Goal: Contribute content: Add original content to the website for others to see

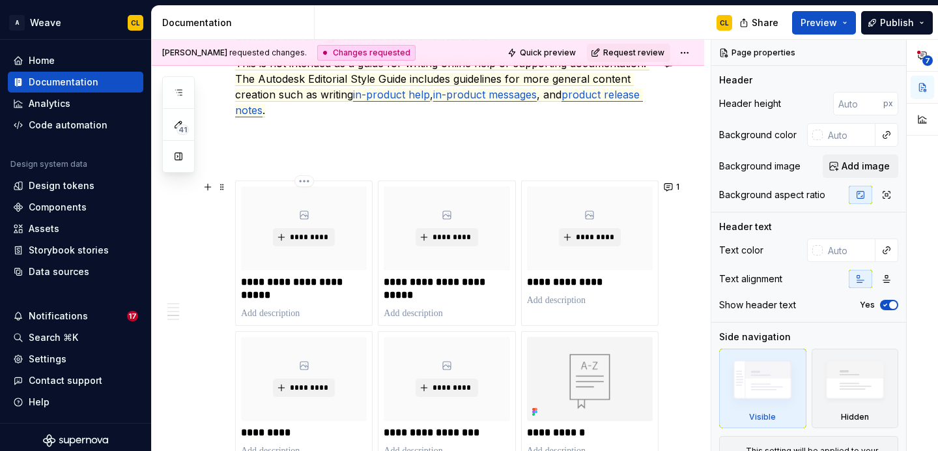
scroll to position [1017, 0]
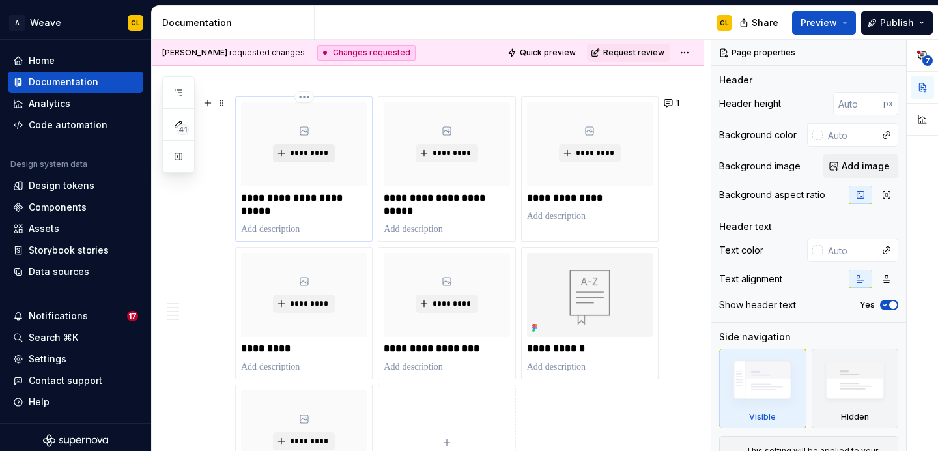
click at [308, 158] on span "*********" at bounding box center [309, 153] width 40 height 10
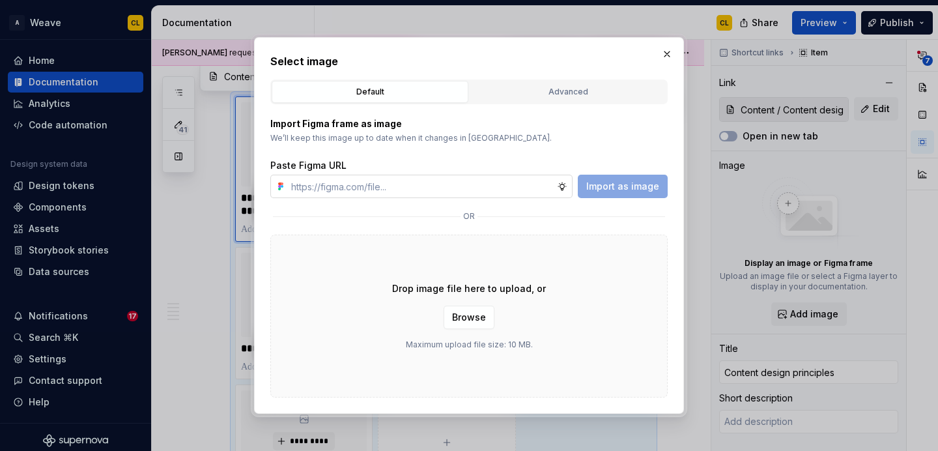
click at [409, 188] on input "text" at bounding box center [421, 186] width 271 height 23
type textarea "*"
type input "[URL][DOMAIN_NAME]"
click at [619, 187] on span "Import as image" at bounding box center [622, 186] width 73 height 13
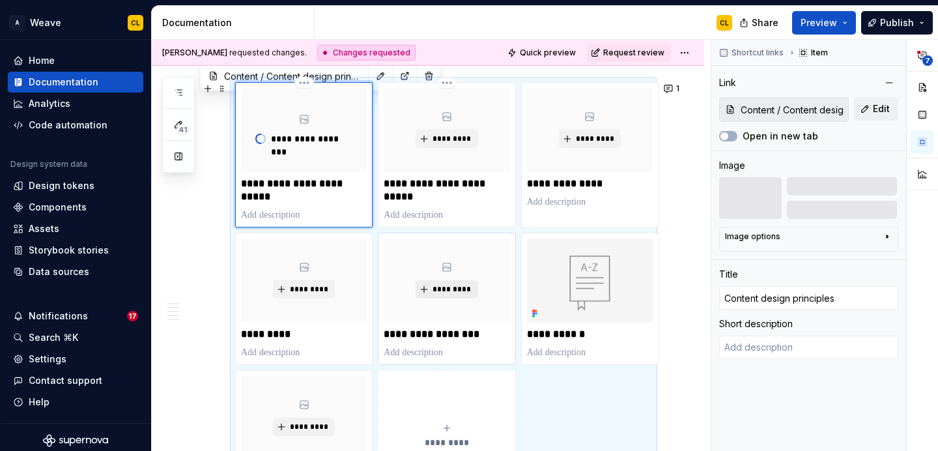
scroll to position [1012, 0]
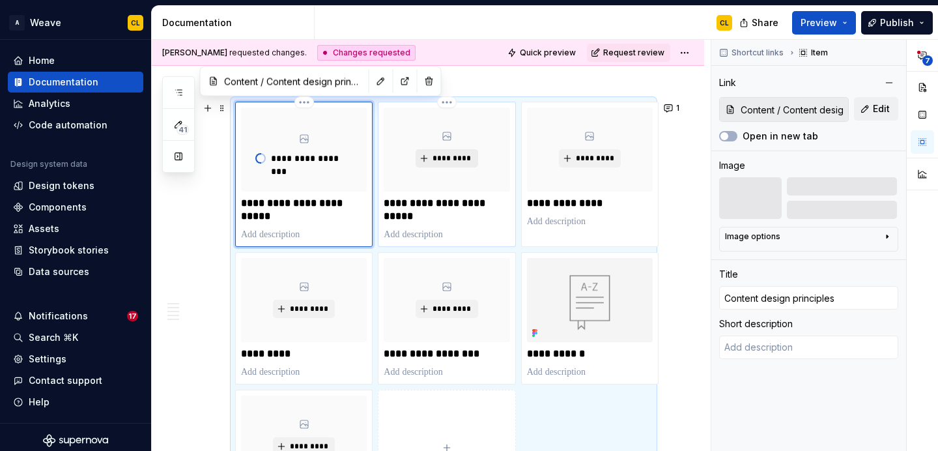
click at [447, 158] on span "*********" at bounding box center [452, 158] width 40 height 10
type textarea "*"
type input "Content / Content design guidelines"
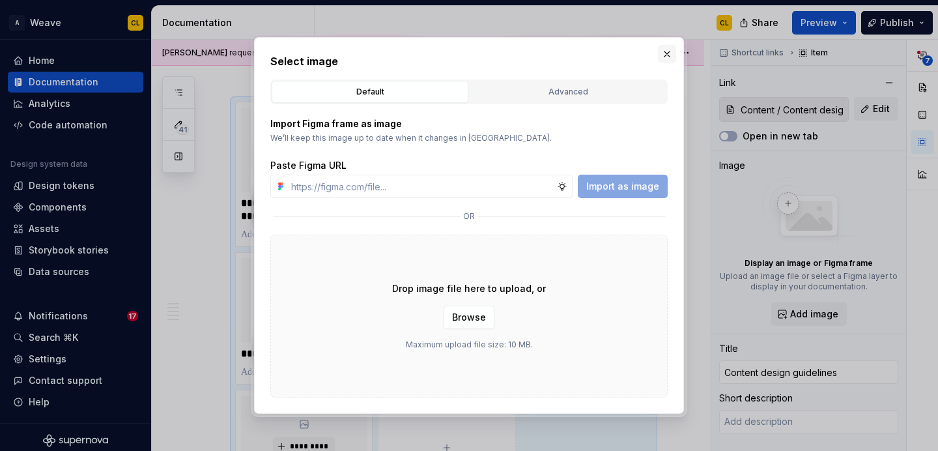
click at [670, 53] on button "button" at bounding box center [667, 54] width 18 height 18
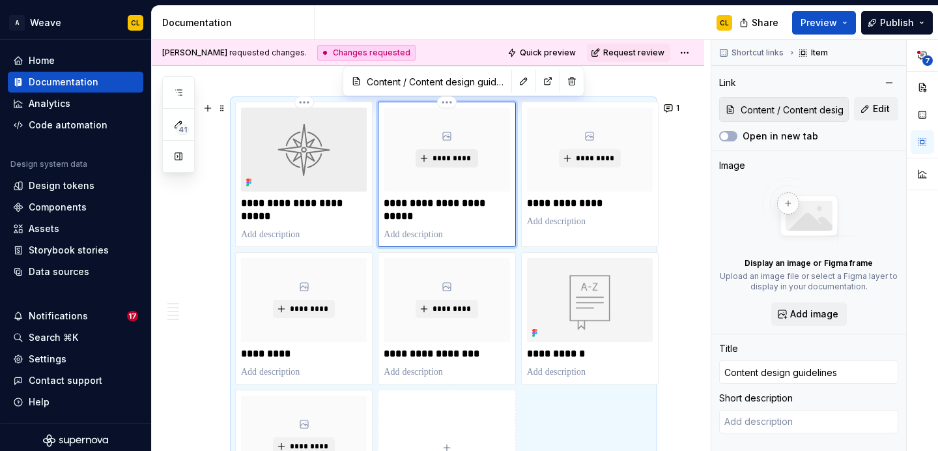
click at [452, 161] on span "*********" at bounding box center [452, 158] width 40 height 10
type textarea "*"
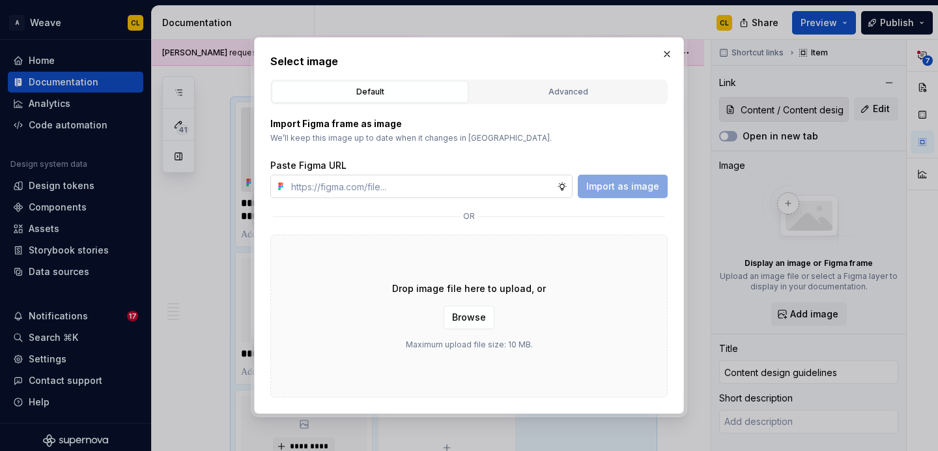
type input "[URL][DOMAIN_NAME]"
click at [593, 190] on span "Import as image" at bounding box center [622, 186] width 73 height 13
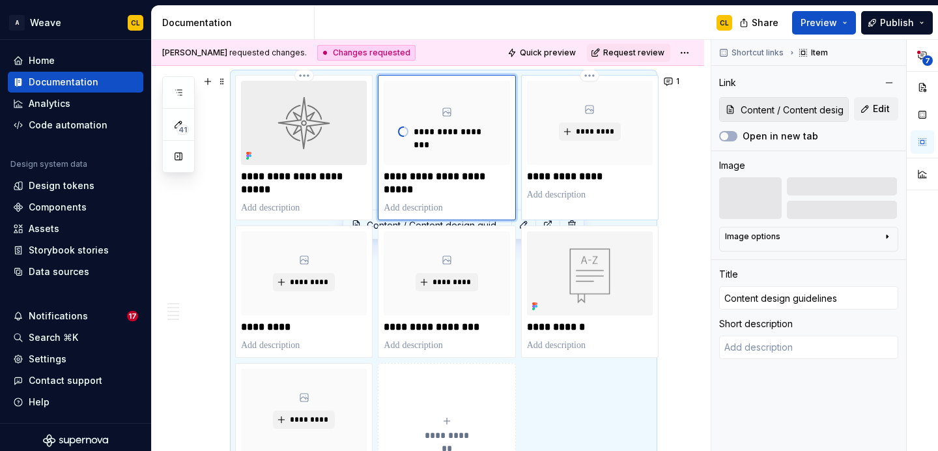
scroll to position [1029, 0]
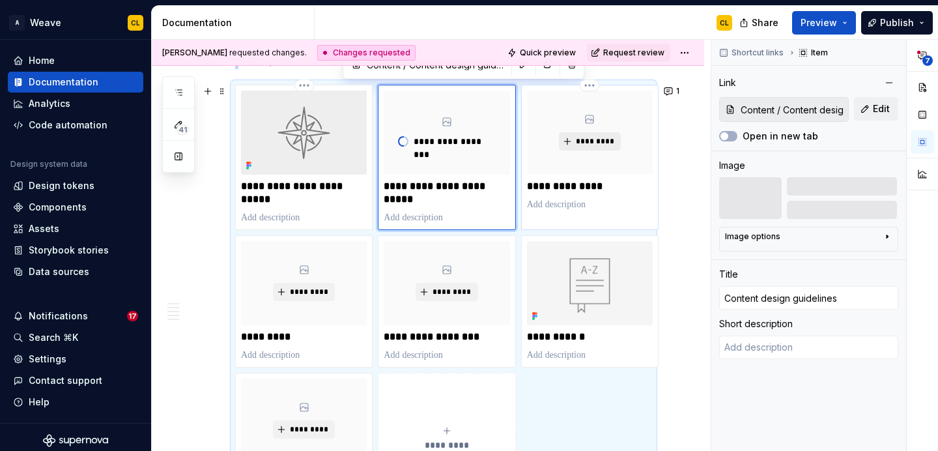
click at [596, 139] on span "*********" at bounding box center [595, 141] width 40 height 10
type textarea "*"
type input "Content / Voice and tone"
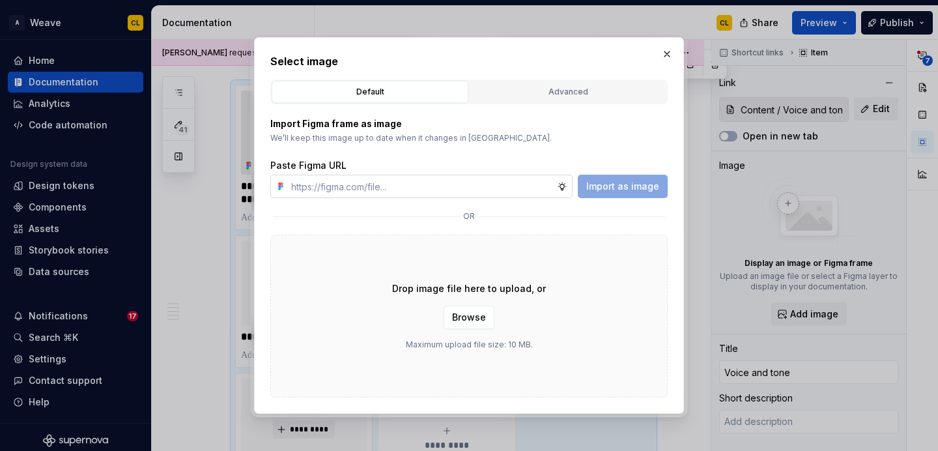
click at [492, 189] on input "text" at bounding box center [421, 186] width 271 height 23
type input "[URL][DOMAIN_NAME]"
click at [605, 193] on button "Import as image" at bounding box center [623, 186] width 90 height 23
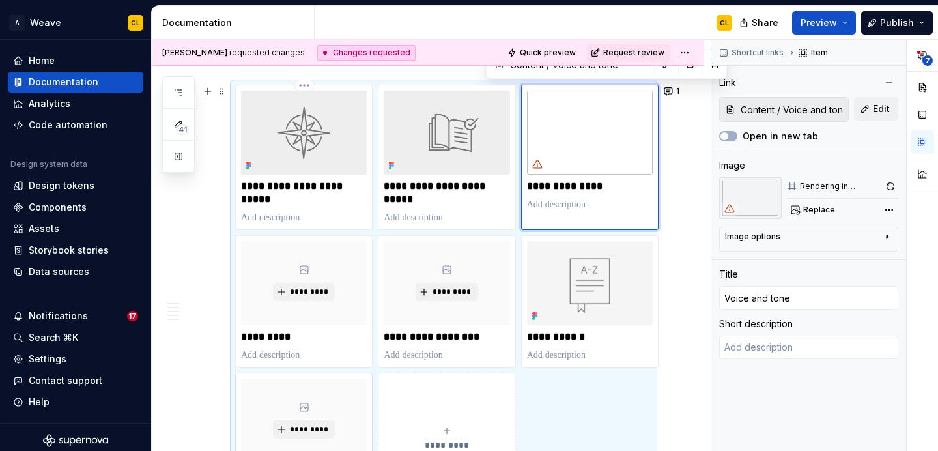
scroll to position [1100, 0]
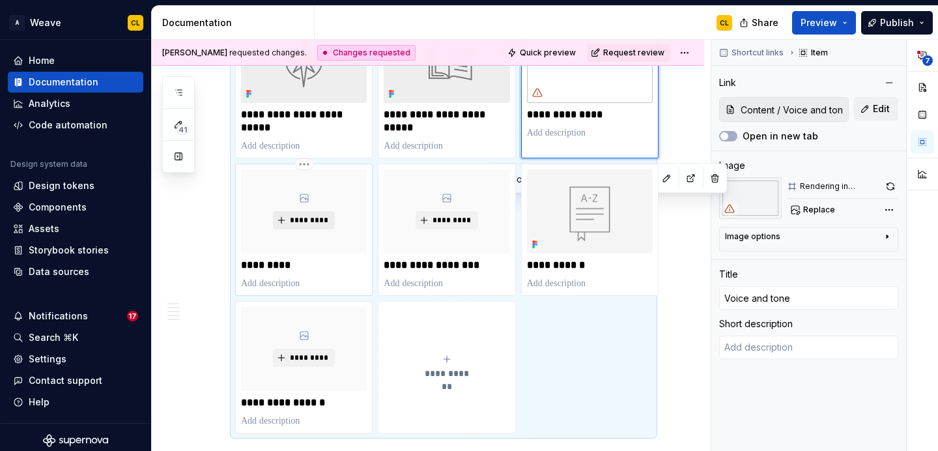
click at [317, 218] on span "*********" at bounding box center [309, 220] width 40 height 10
type textarea "*"
type input "Content / Mechanics"
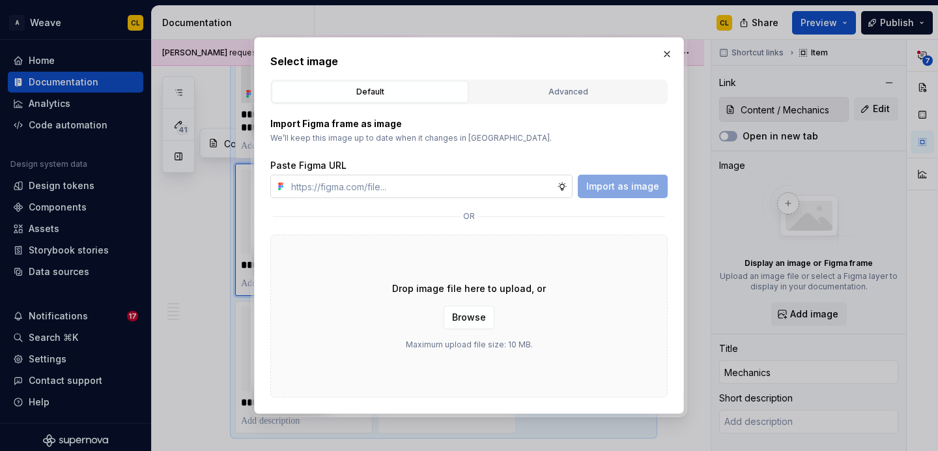
type input "[URL][DOMAIN_NAME]"
click at [613, 189] on span "Import as image" at bounding box center [622, 186] width 73 height 13
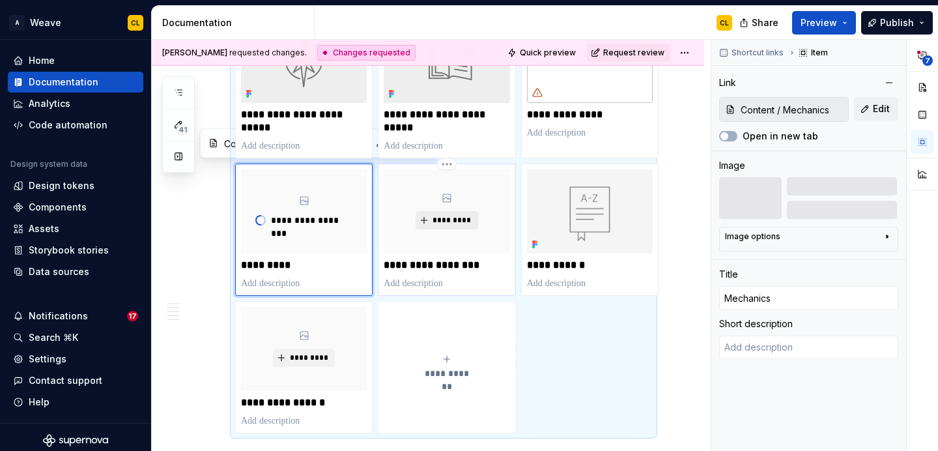
click at [445, 223] on span "*********" at bounding box center [452, 220] width 40 height 10
type textarea "*"
type input "Content / Inclusive language"
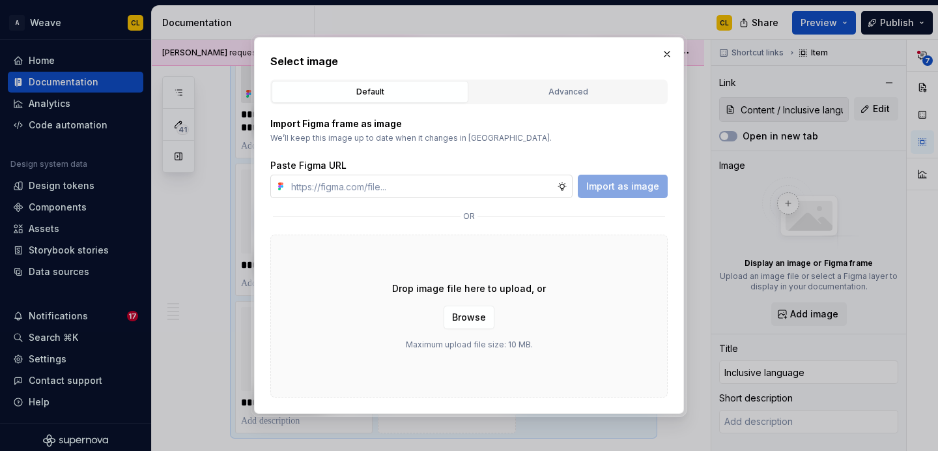
type textarea "*"
click at [470, 180] on input "text" at bounding box center [421, 186] width 271 height 23
type input "[URL][DOMAIN_NAME]"
click at [623, 186] on span "Import as image" at bounding box center [622, 186] width 73 height 13
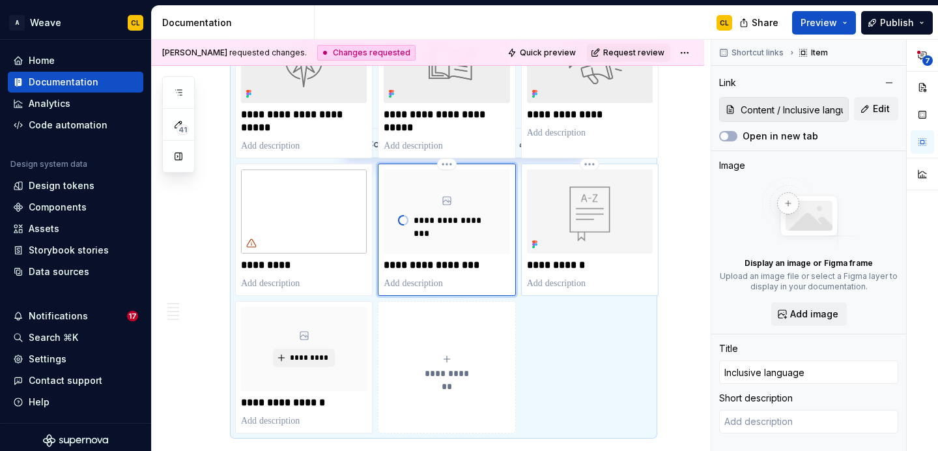
click at [589, 231] on img at bounding box center [590, 211] width 126 height 84
type textarea "*"
type input "Content / Terminology"
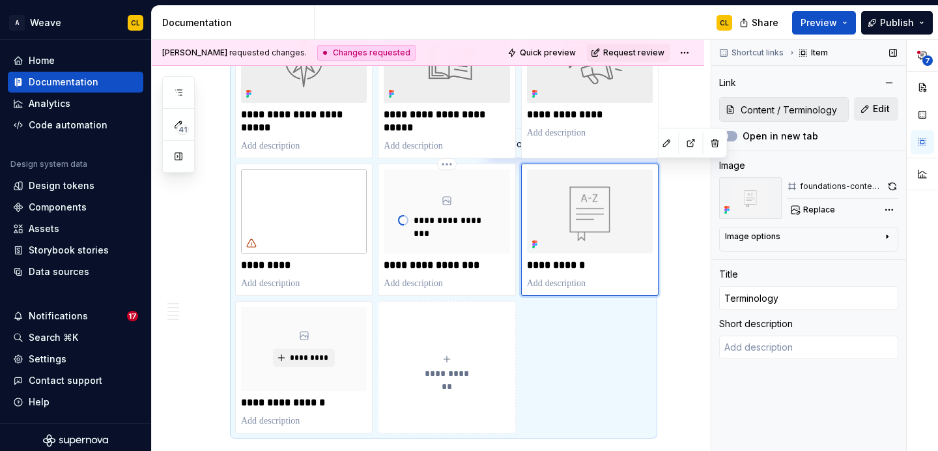
click at [873, 106] on span "Edit" at bounding box center [881, 108] width 17 height 13
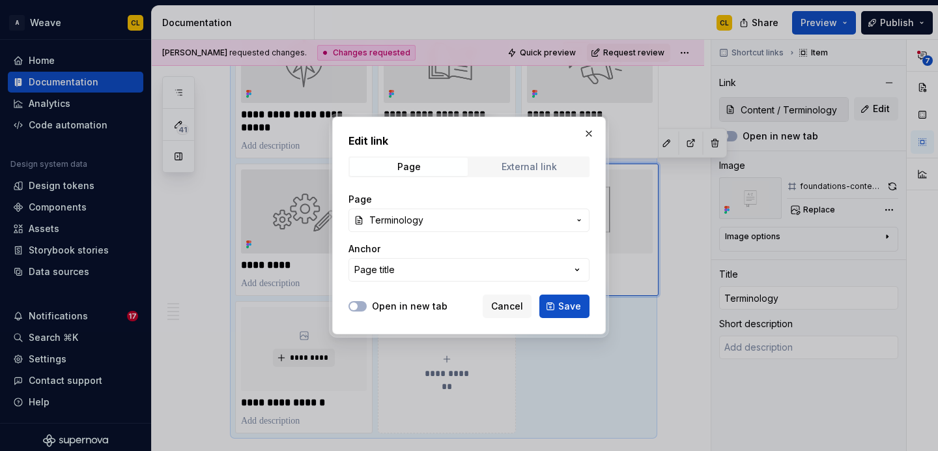
click at [494, 172] on span "External link" at bounding box center [529, 167] width 118 height 18
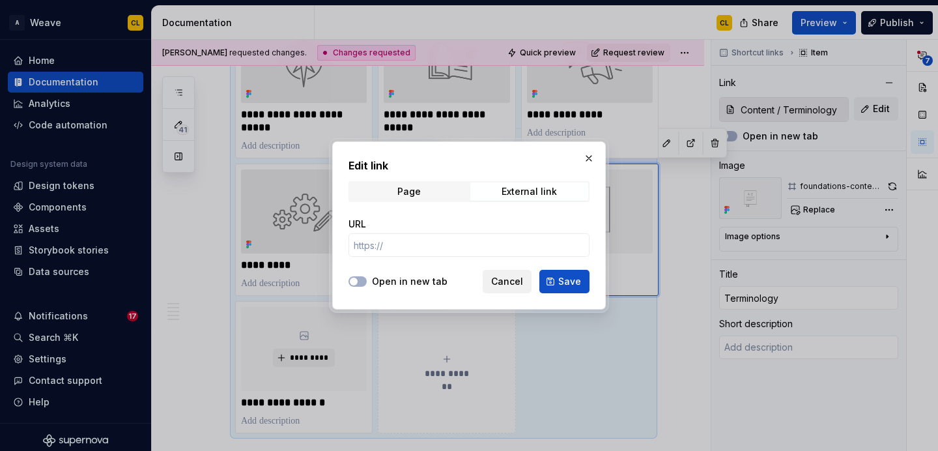
click at [507, 284] on span "Cancel" at bounding box center [507, 281] width 32 height 13
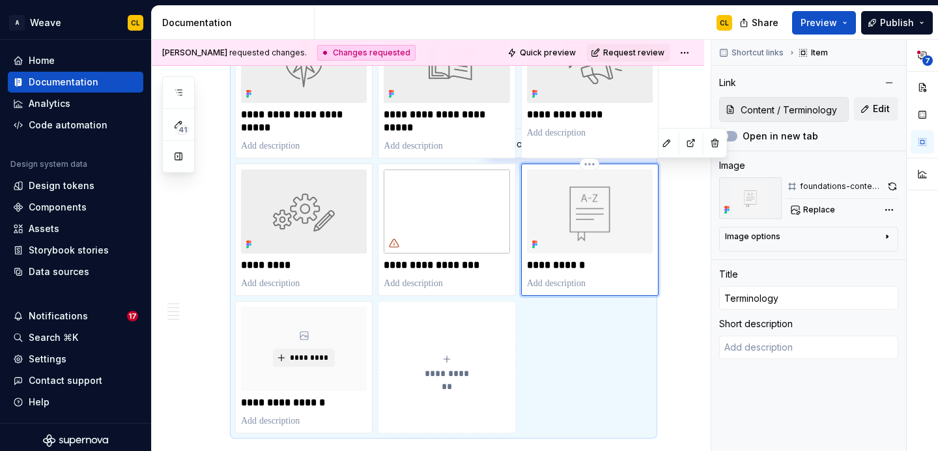
click at [600, 216] on img at bounding box center [590, 211] width 126 height 84
click at [817, 212] on span "Replace" at bounding box center [819, 209] width 32 height 10
type textarea "*"
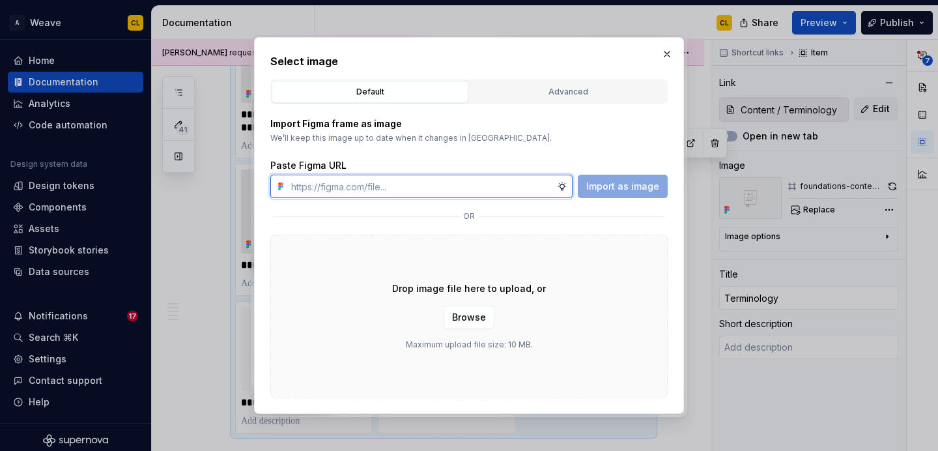
click at [451, 197] on input "text" at bounding box center [421, 186] width 271 height 23
paste input "[URL][DOMAIN_NAME]"
type input "[URL][DOMAIN_NAME]"
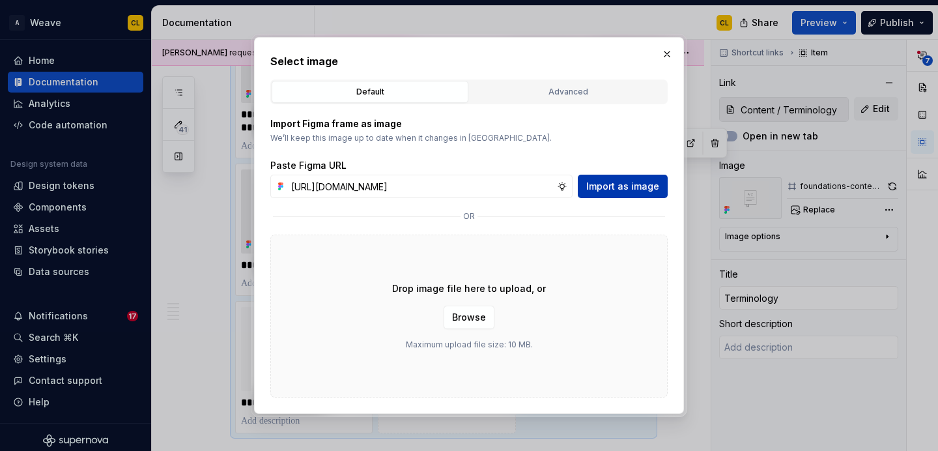
click at [626, 188] on span "Import as image" at bounding box center [622, 186] width 73 height 13
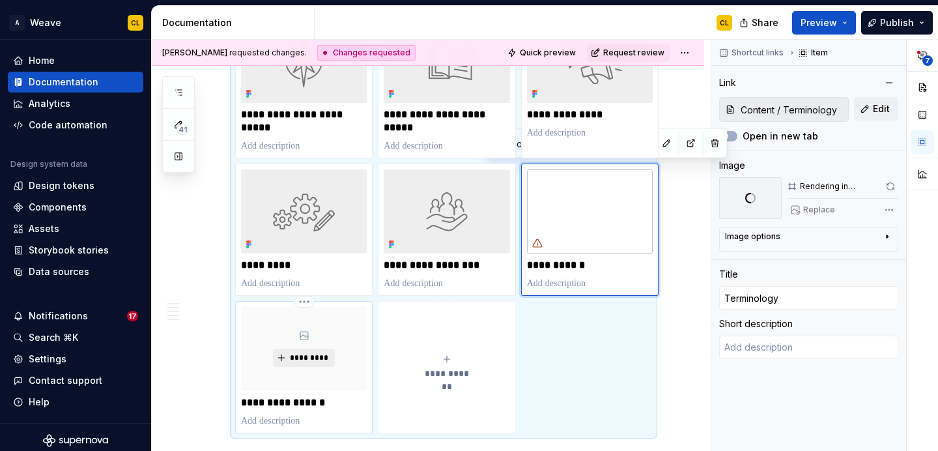
click at [307, 361] on span "*********" at bounding box center [309, 357] width 40 height 10
type textarea "*"
type input "Content patterns"
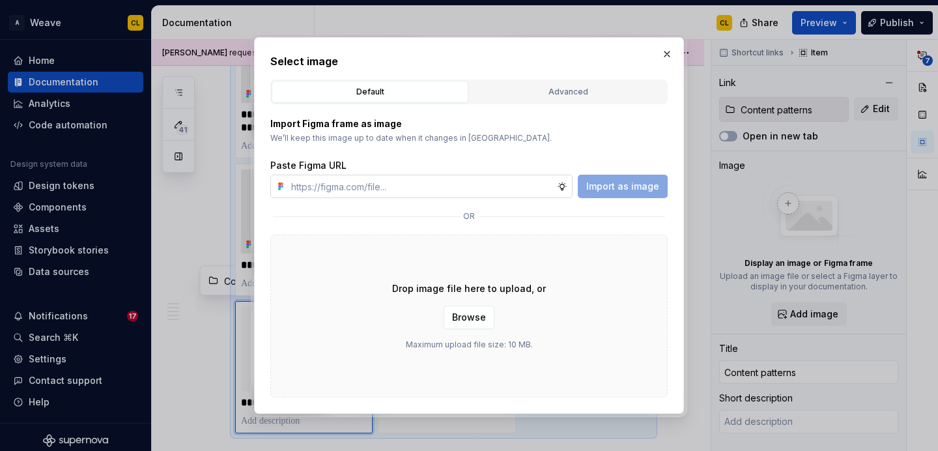
type input "[URL][DOMAIN_NAME]"
click at [598, 190] on span "Import as image" at bounding box center [622, 186] width 73 height 13
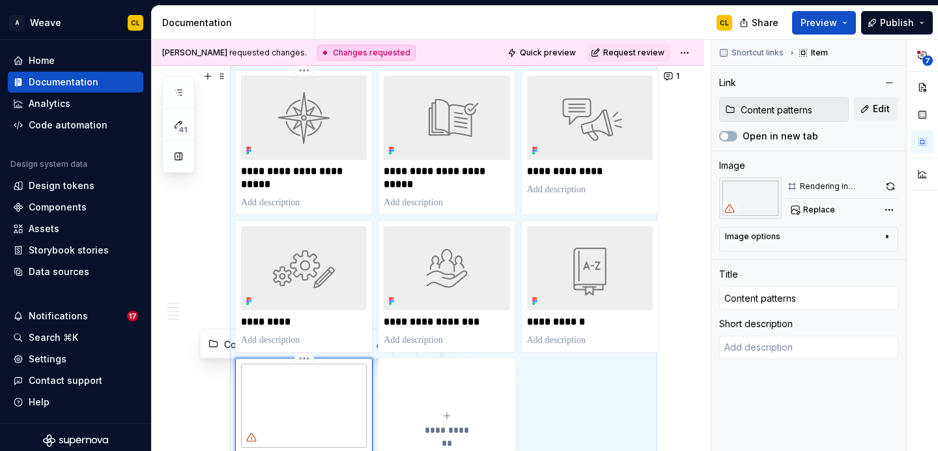
scroll to position [1037, 0]
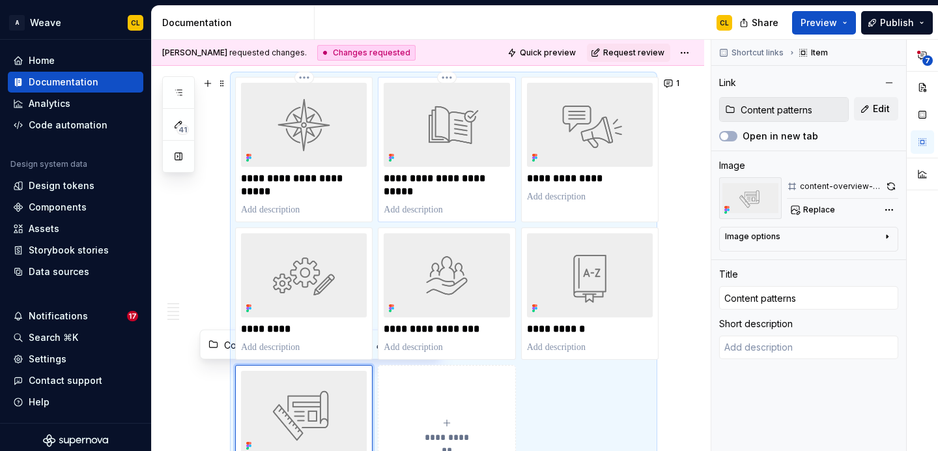
click at [466, 134] on img at bounding box center [447, 125] width 126 height 84
type textarea "*"
type input "Content / Content design guidelines"
type input "Content design guidelines"
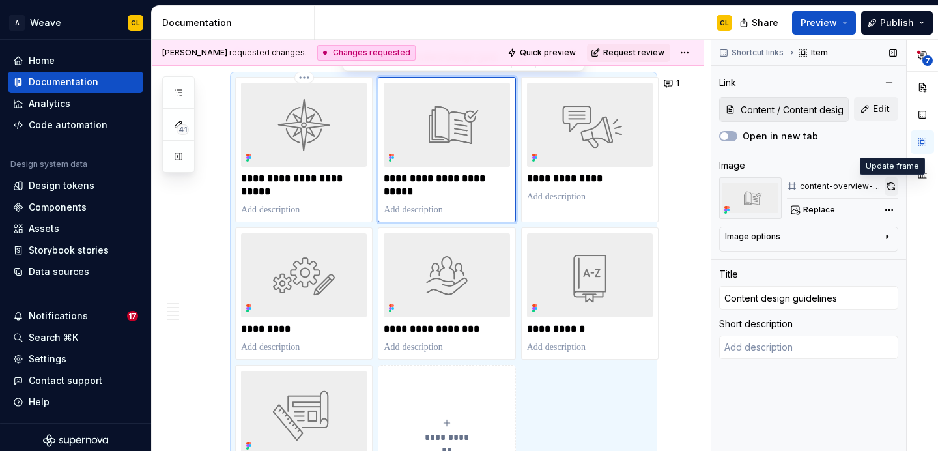
click at [897, 184] on button "button" at bounding box center [891, 186] width 14 height 18
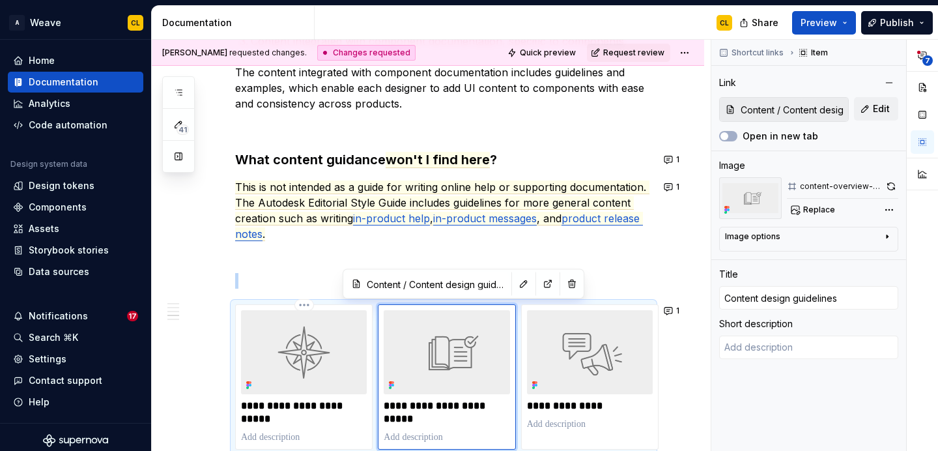
scroll to position [727, 0]
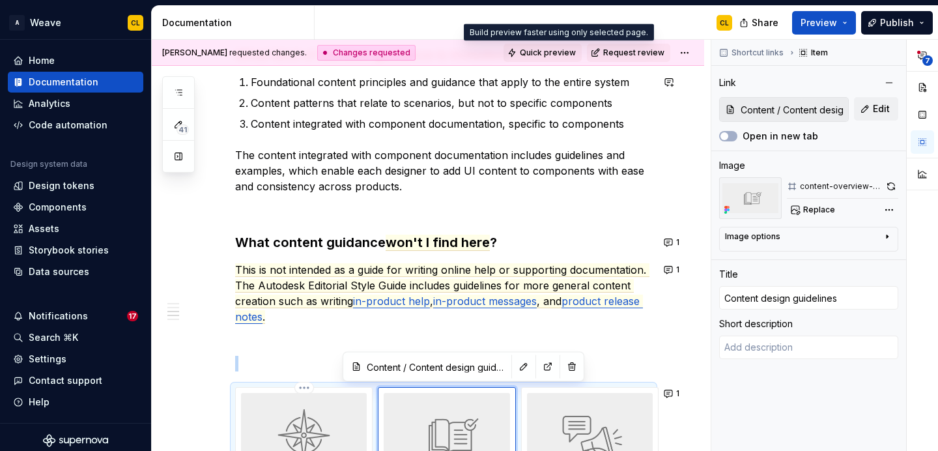
click at [566, 55] on span "Quick preview" at bounding box center [548, 53] width 56 height 10
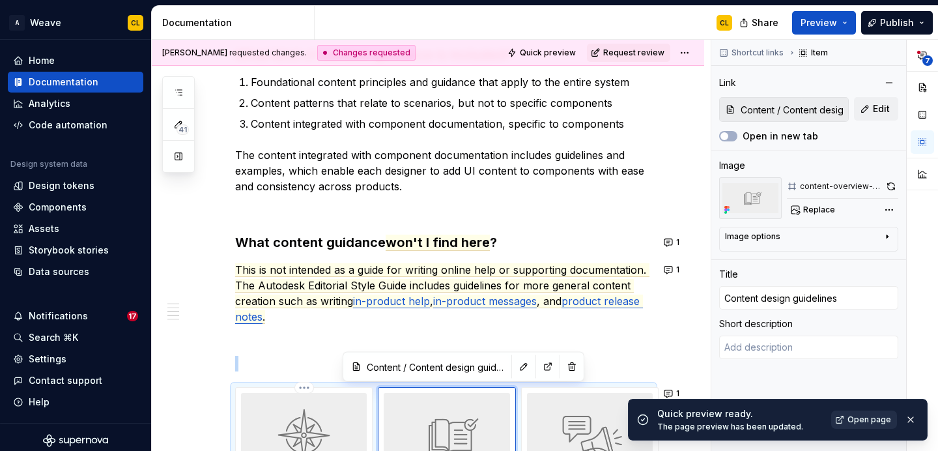
click at [867, 423] on span "Open page" at bounding box center [869, 419] width 44 height 10
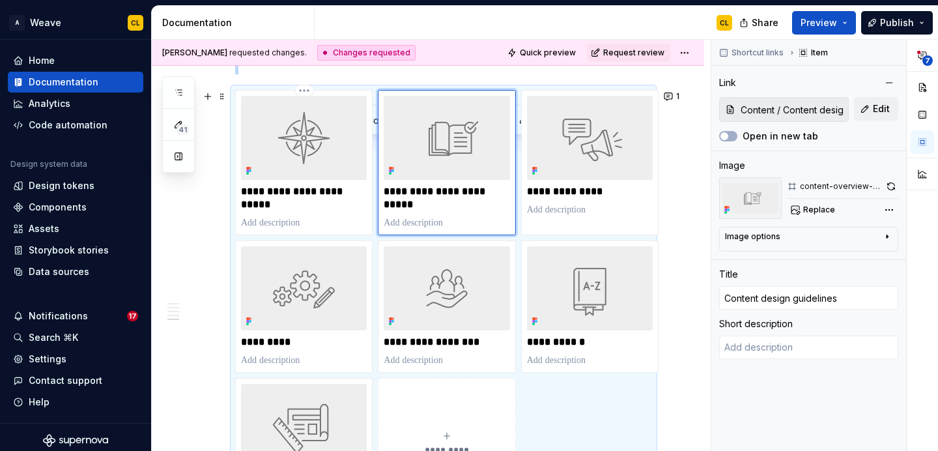
scroll to position [1199, 0]
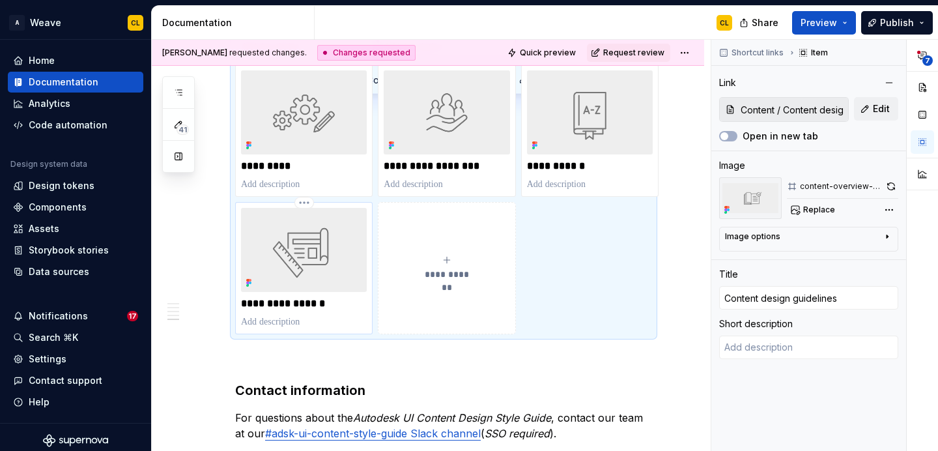
click at [301, 255] on img at bounding box center [304, 250] width 126 height 84
type textarea "*"
type input "Content patterns"
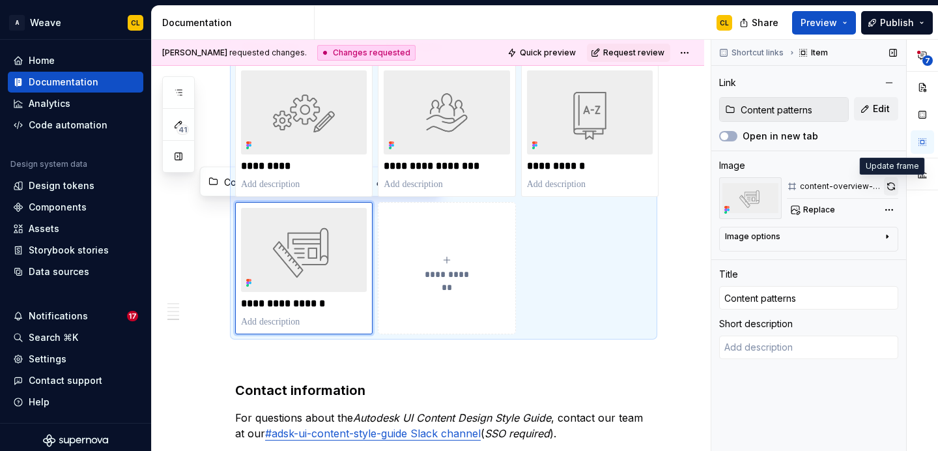
click at [895, 186] on button "button" at bounding box center [891, 186] width 14 height 18
click at [548, 55] on span "Quick preview" at bounding box center [548, 53] width 56 height 10
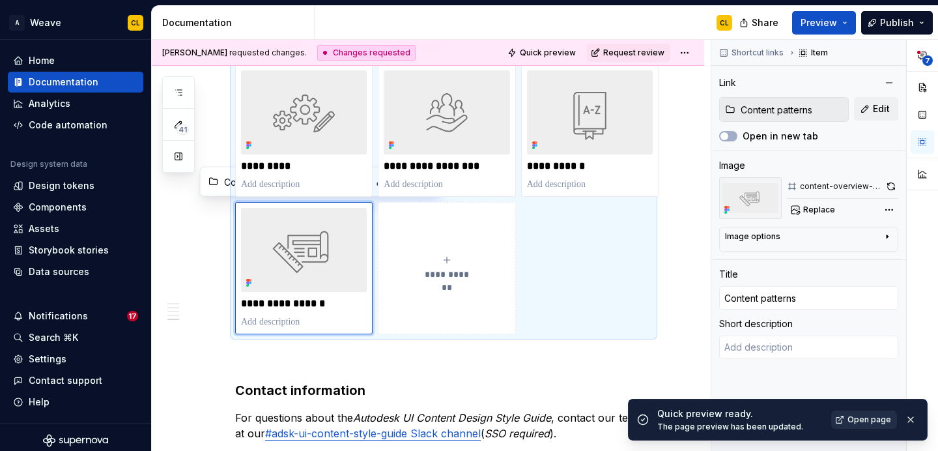
click at [862, 420] on span "Open page" at bounding box center [869, 419] width 44 height 10
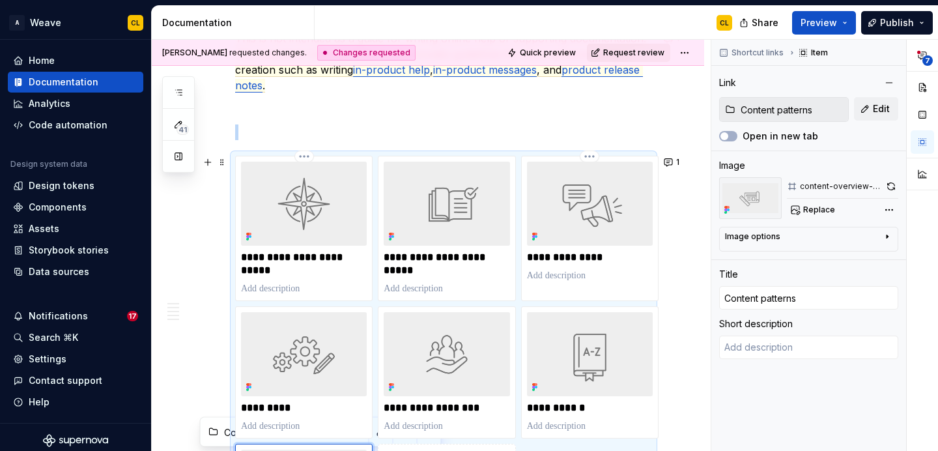
scroll to position [960, 0]
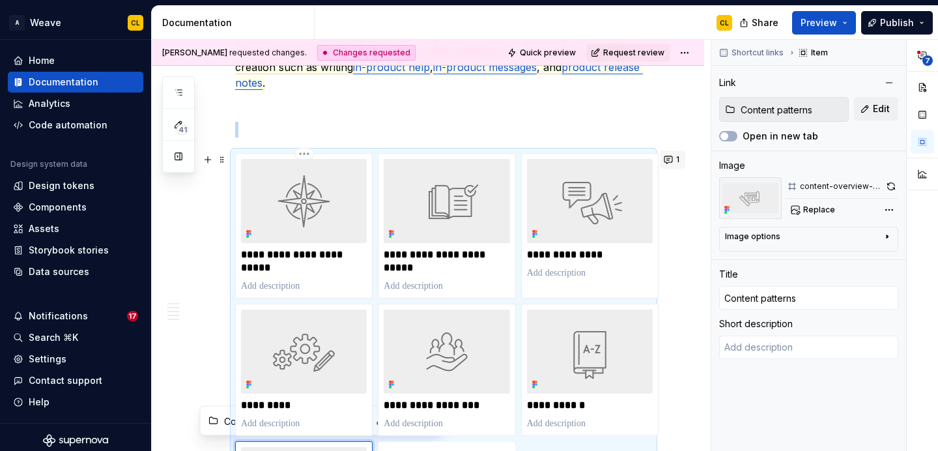
click at [675, 159] on button "1" at bounding box center [672, 159] width 25 height 18
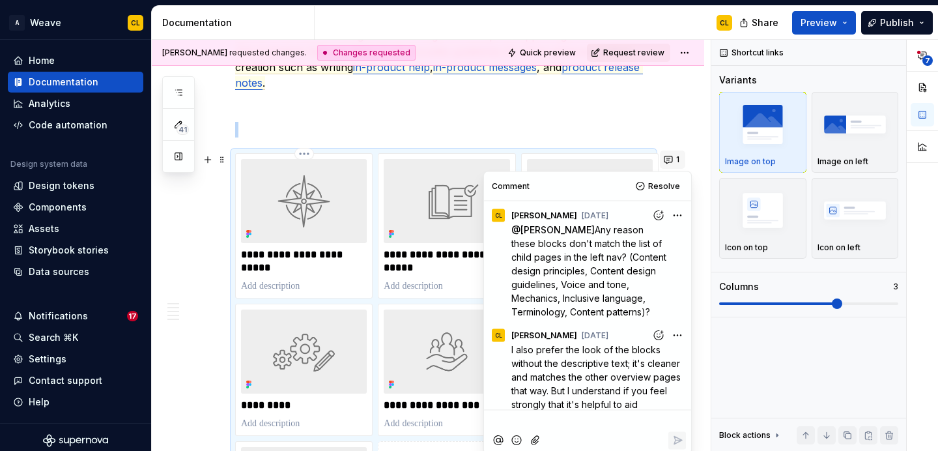
type textarea "*"
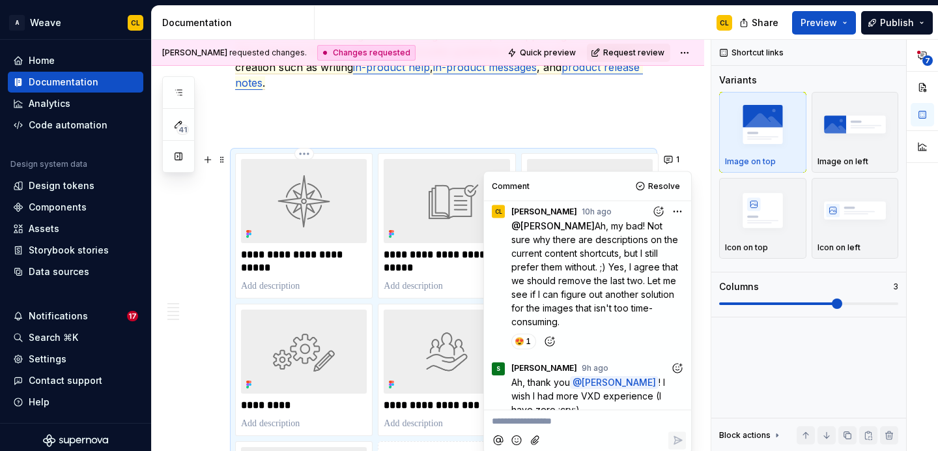
click at [543, 423] on p "**********" at bounding box center [587, 421] width 191 height 14
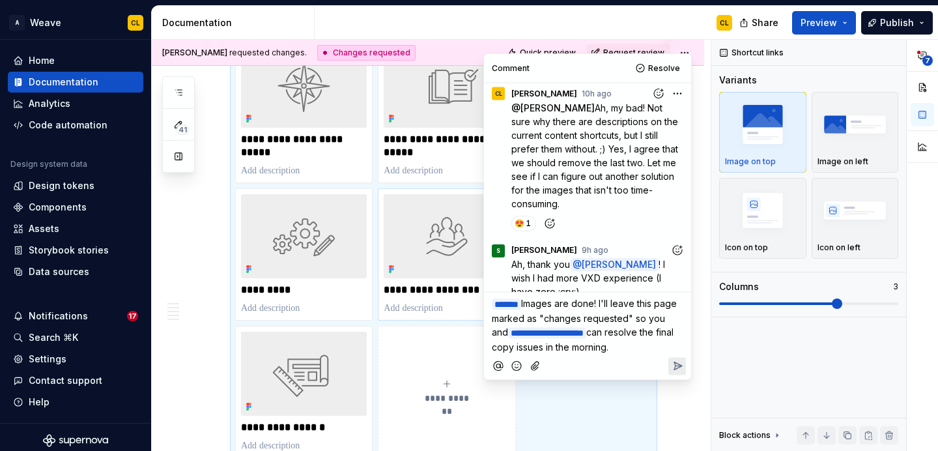
scroll to position [1081, 0]
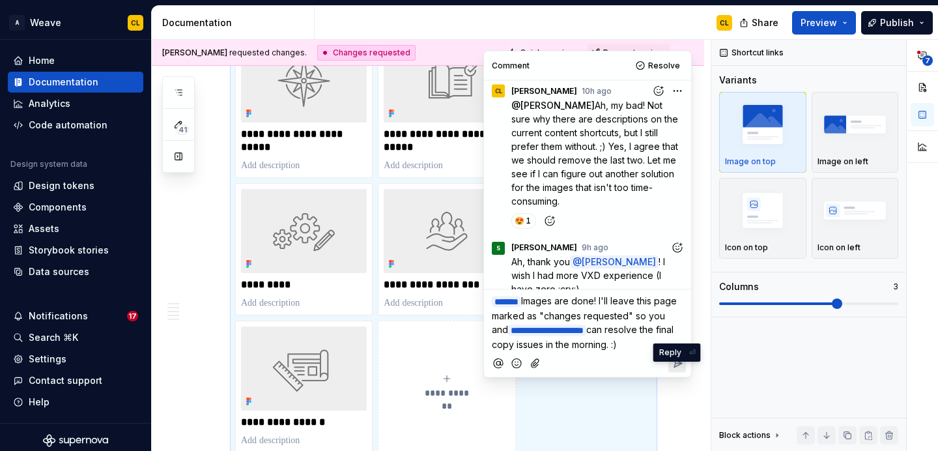
click at [673, 370] on icon "Reply" at bounding box center [677, 363] width 13 height 13
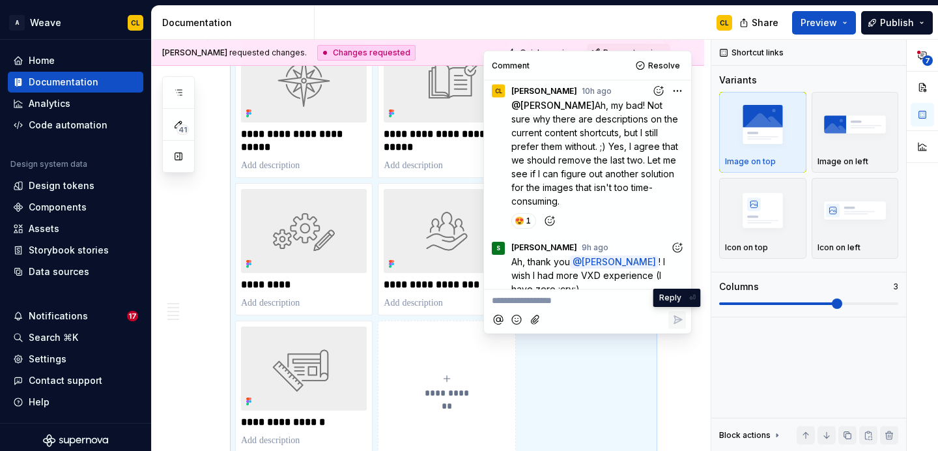
scroll to position [553, 0]
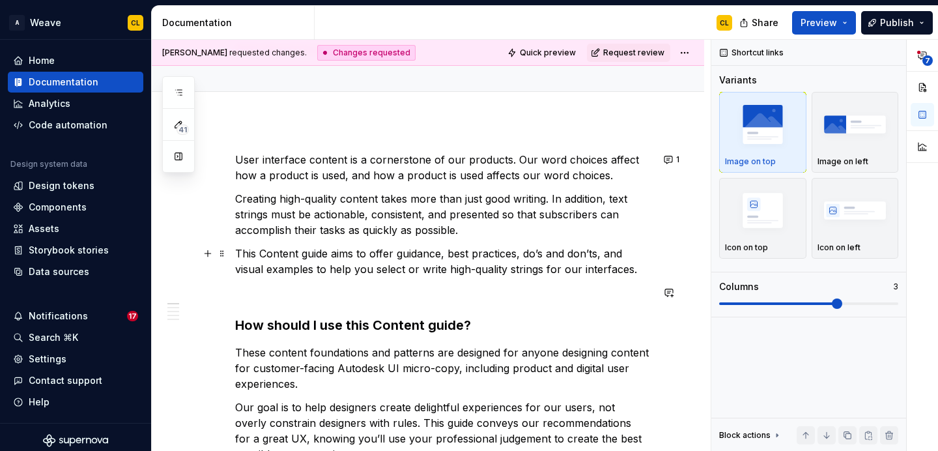
scroll to position [0, 0]
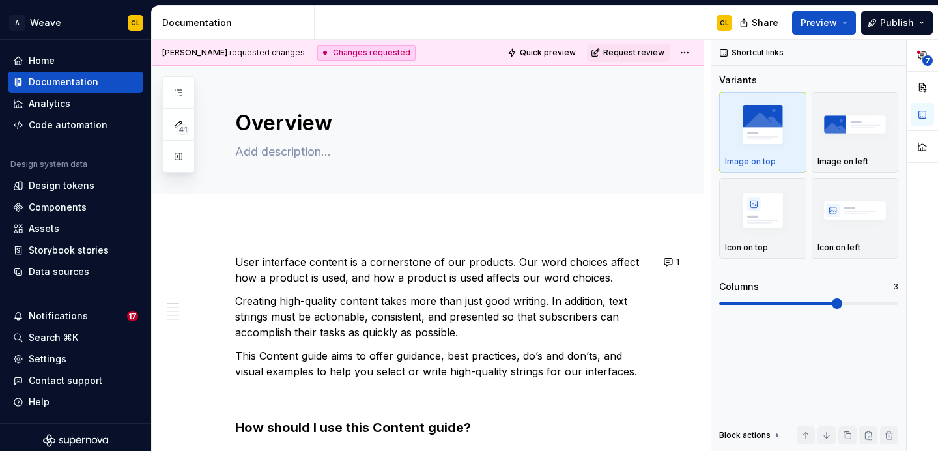
type textarea "*"
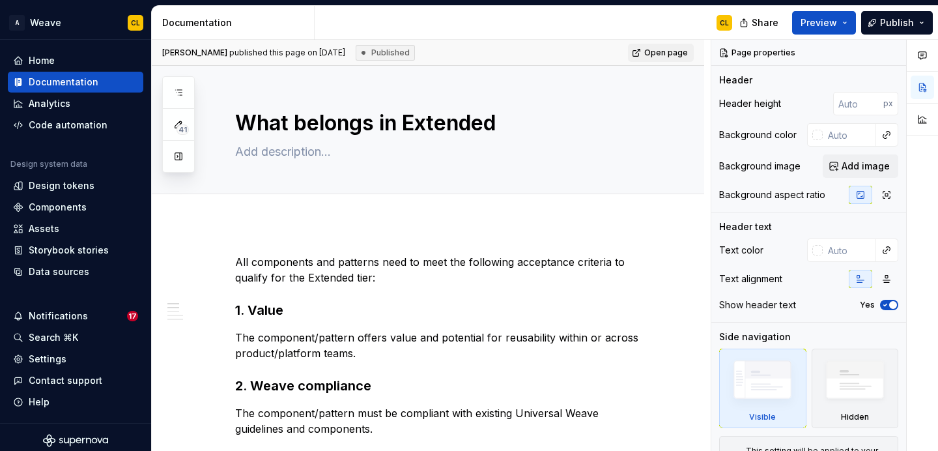
type textarea "*"
